Goal: Task Accomplishment & Management: Manage account settings

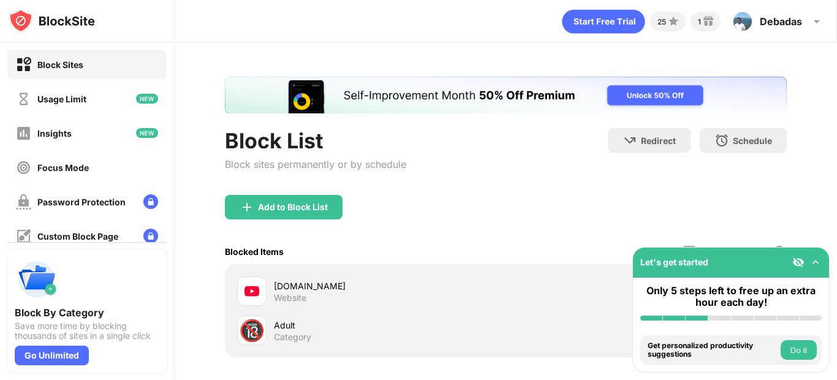
click at [813, 262] on img at bounding box center [816, 262] width 12 height 12
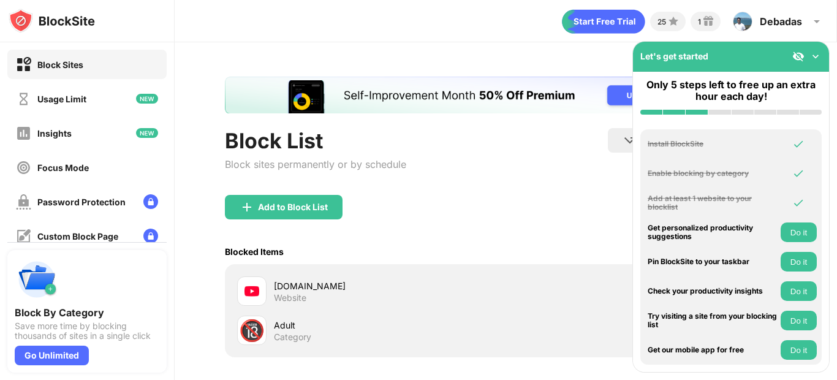
click at [813, 60] on img at bounding box center [816, 56] width 12 height 12
